Goal: Task Accomplishment & Management: Use online tool/utility

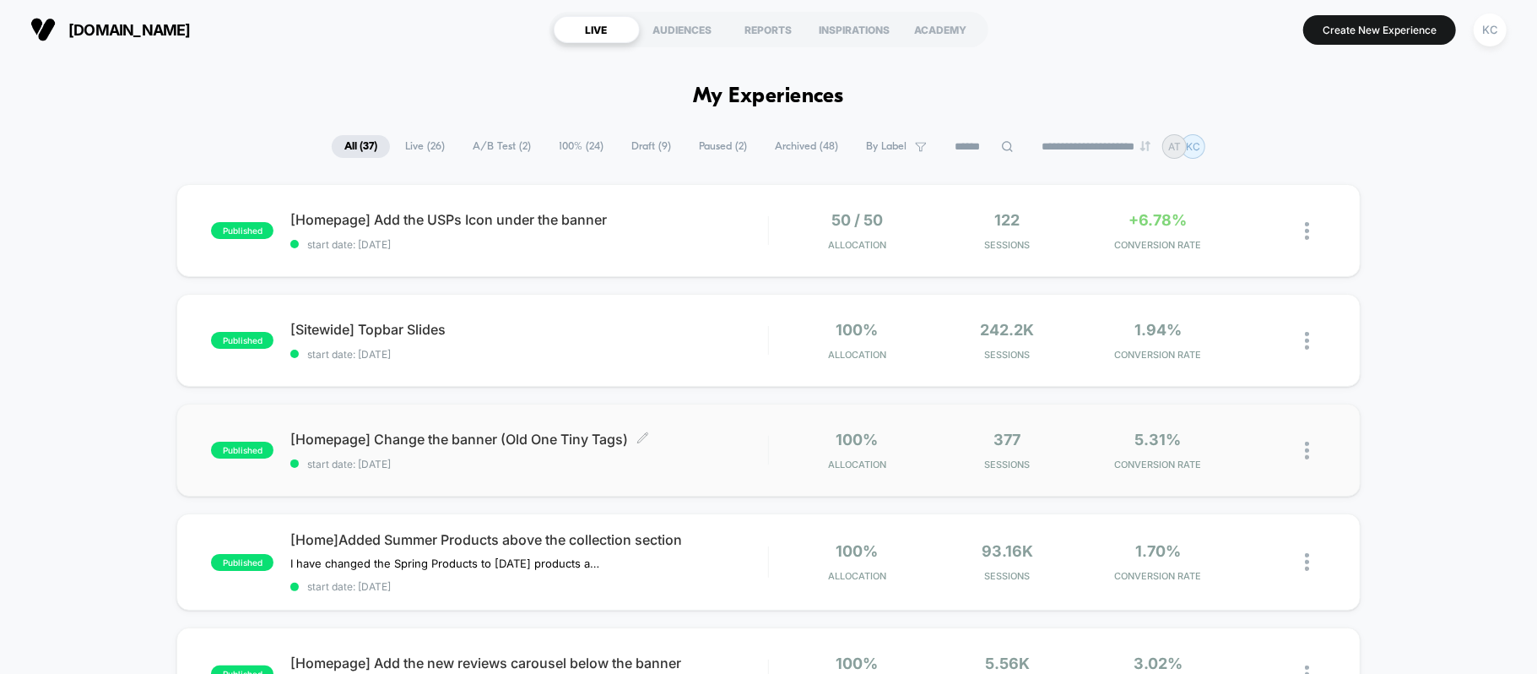
click at [442, 449] on div "[Homepage] Change the banner (Old One Tiny Tags) Click to edit experience detai…" at bounding box center [528, 450] width 477 height 40
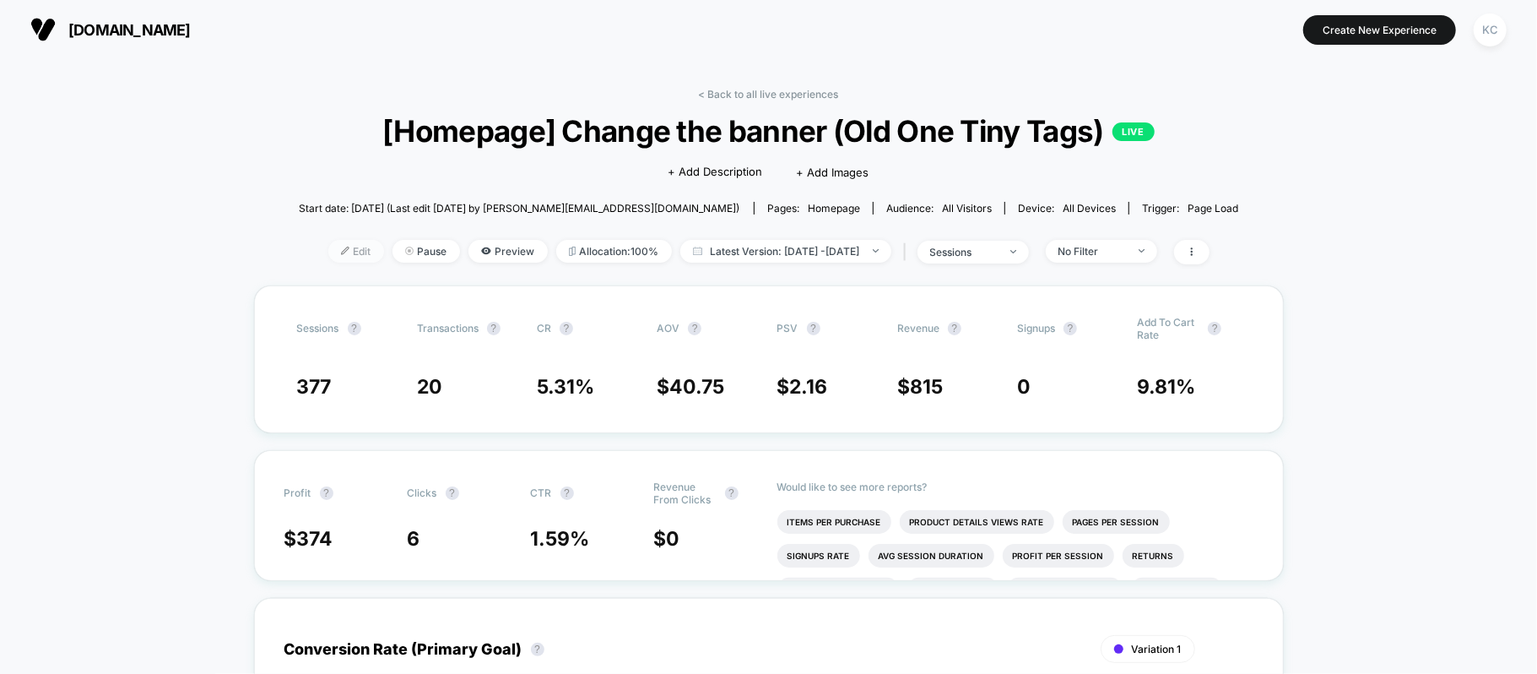
click at [341, 252] on img at bounding box center [345, 250] width 8 height 8
click at [332, 253] on span "Edit" at bounding box center [356, 251] width 56 height 23
